Goal: Task Accomplishment & Management: Complete application form

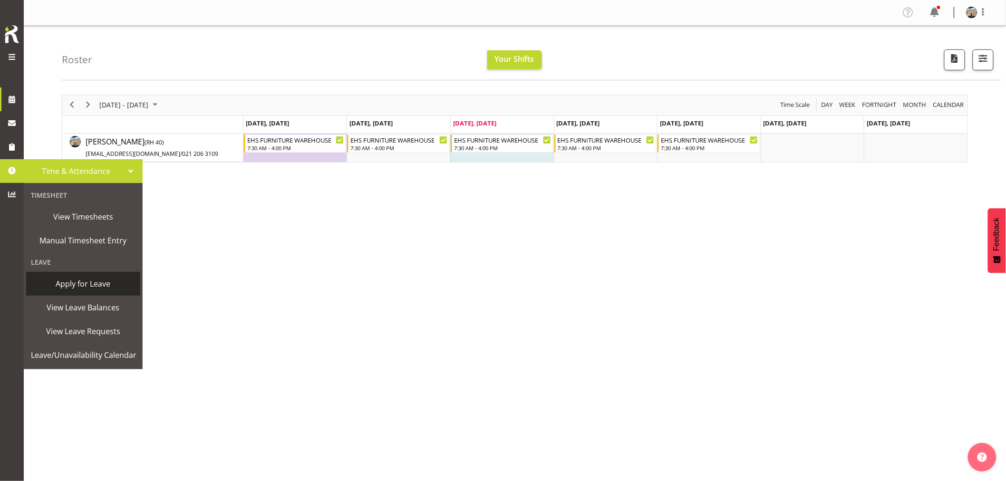
click at [93, 283] on span "Apply for Leave" at bounding box center [83, 284] width 105 height 14
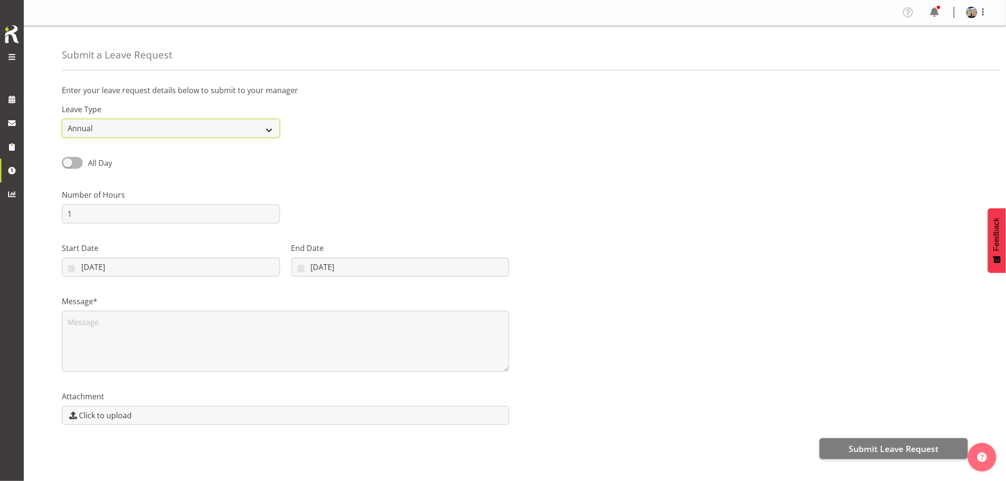
click at [95, 127] on select "Annual Sick Leave Without Pay Bereavement Domestic Violence Parental Jury Servi…" at bounding box center [171, 128] width 218 height 19
select select "Sick"
click at [62, 119] on select "Annual Sick Leave Without Pay Bereavement Domestic Violence Parental Jury Servi…" at bounding box center [171, 128] width 218 height 19
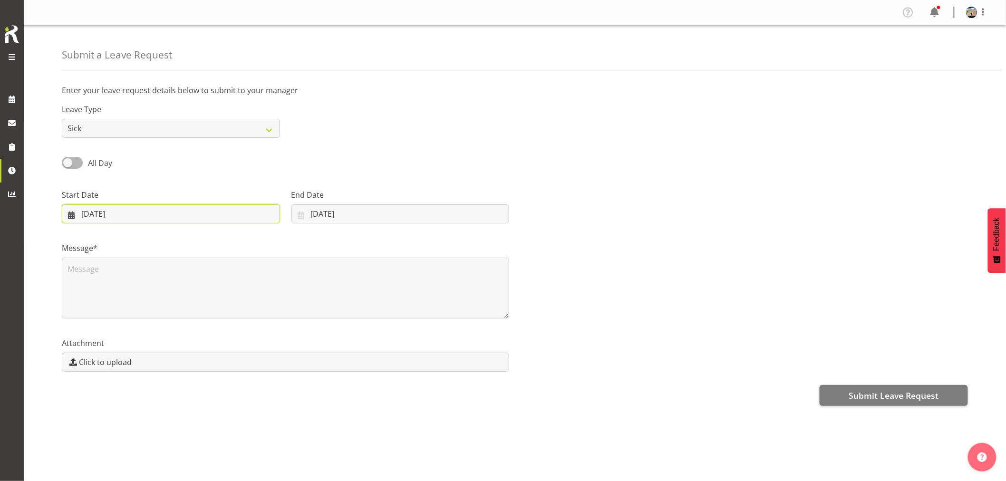
click at [94, 214] on input "24/09/2025" at bounding box center [171, 213] width 218 height 19
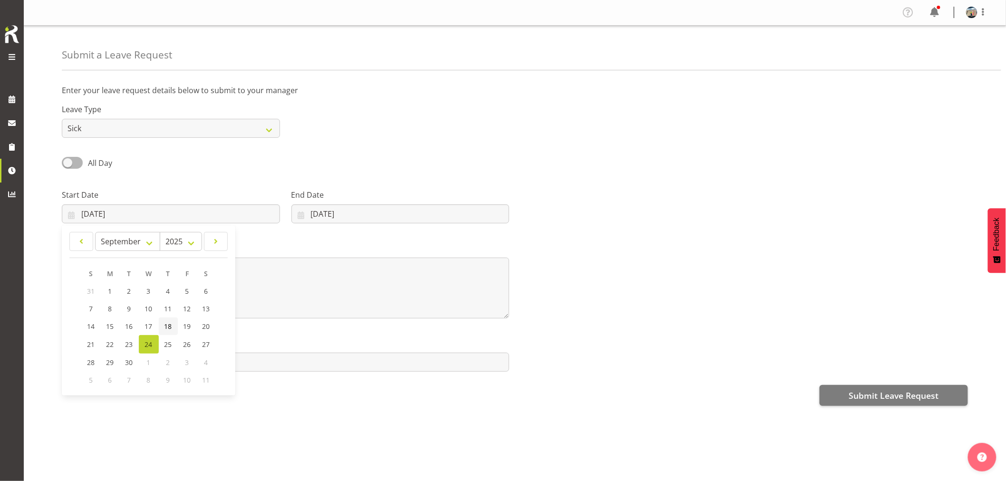
click at [167, 325] on span "18" at bounding box center [168, 326] width 8 height 9
type input "18/09/2025"
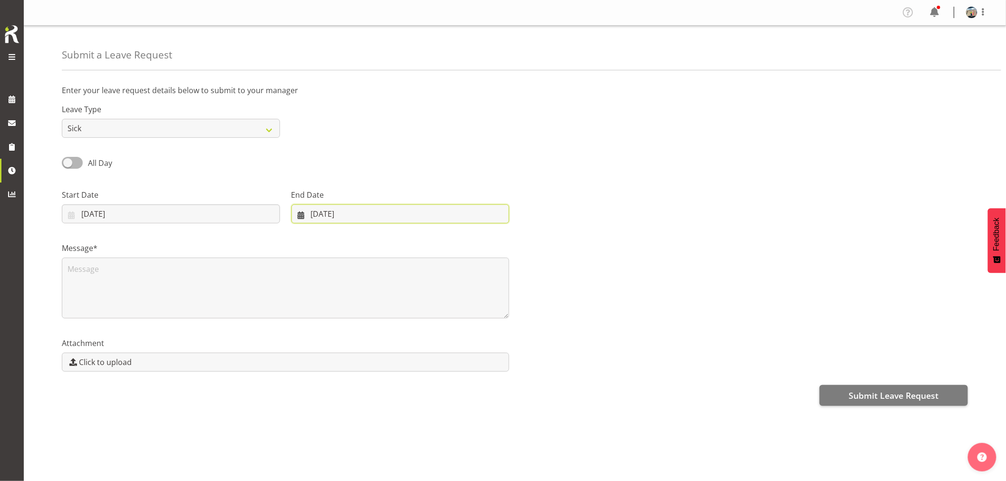
click at [338, 214] on input "24/09/2025" at bounding box center [400, 213] width 218 height 19
click at [406, 328] on span "19" at bounding box center [406, 326] width 8 height 9
type input "19/09/2025"
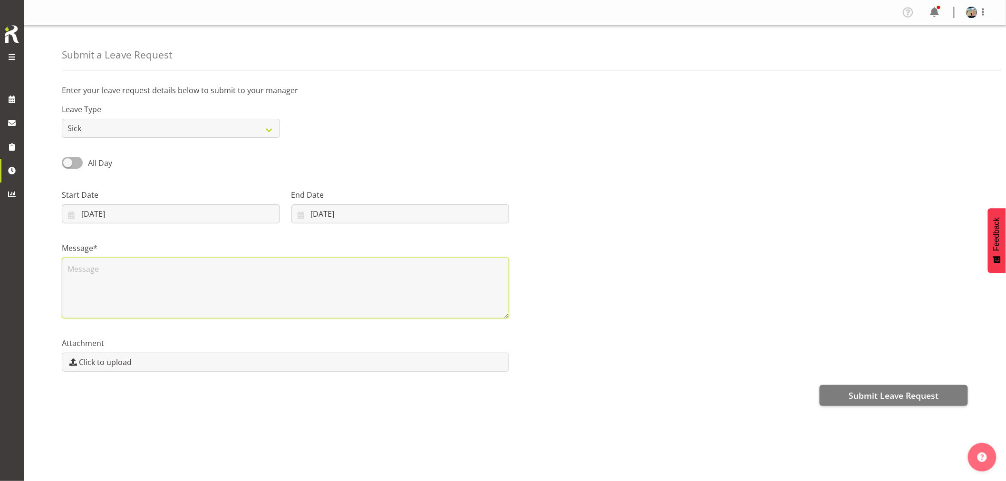
click at [198, 270] on textarea at bounding box center [285, 288] width 447 height 61
type textarea "Sick"
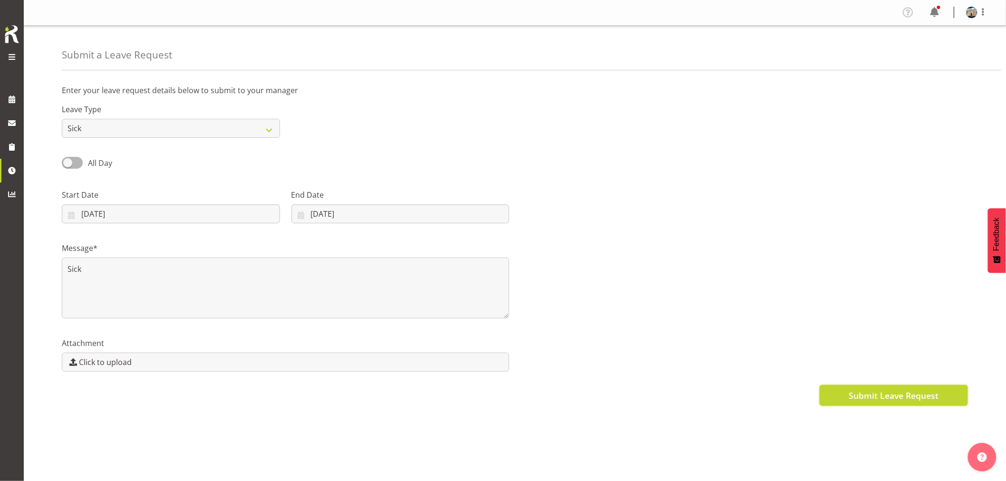
click at [887, 395] on span "Submit Leave Request" at bounding box center [894, 395] width 90 height 12
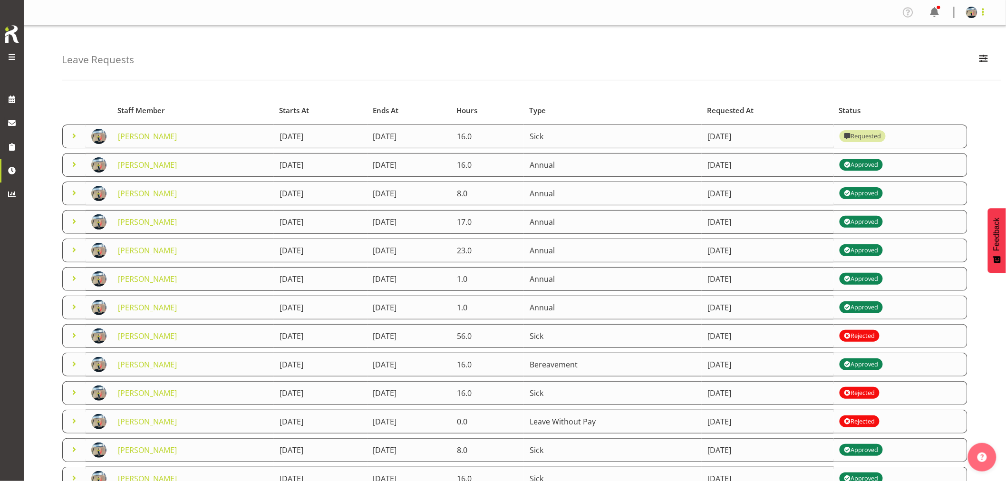
click at [984, 12] on span at bounding box center [982, 11] width 11 height 11
click at [957, 49] on link "Log Out" at bounding box center [942, 49] width 91 height 17
